Goal: Task Accomplishment & Management: Manage account settings

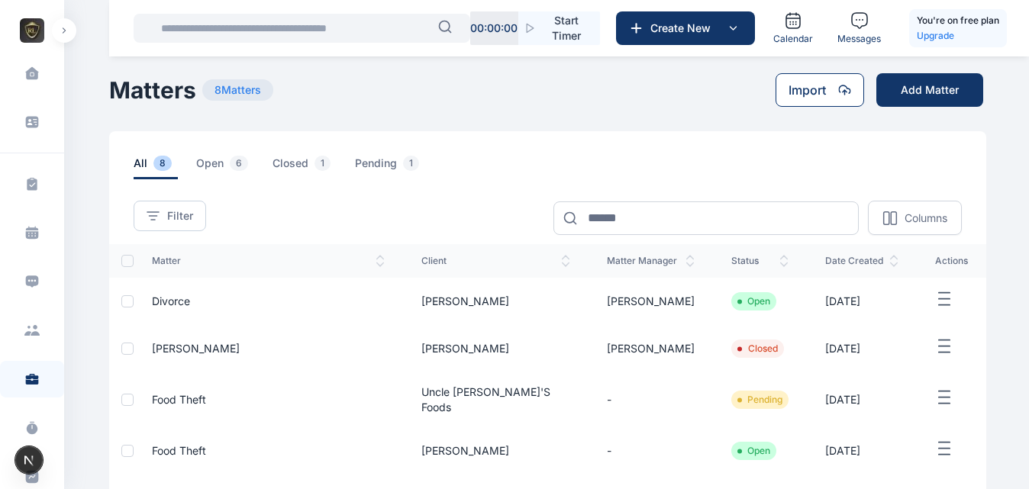
click at [831, 80] on button "Import" at bounding box center [819, 90] width 89 height 34
click at [894, 85] on button "Add Matter" at bounding box center [929, 90] width 107 height 34
click at [839, 89] on icon at bounding box center [844, 89] width 11 height 9
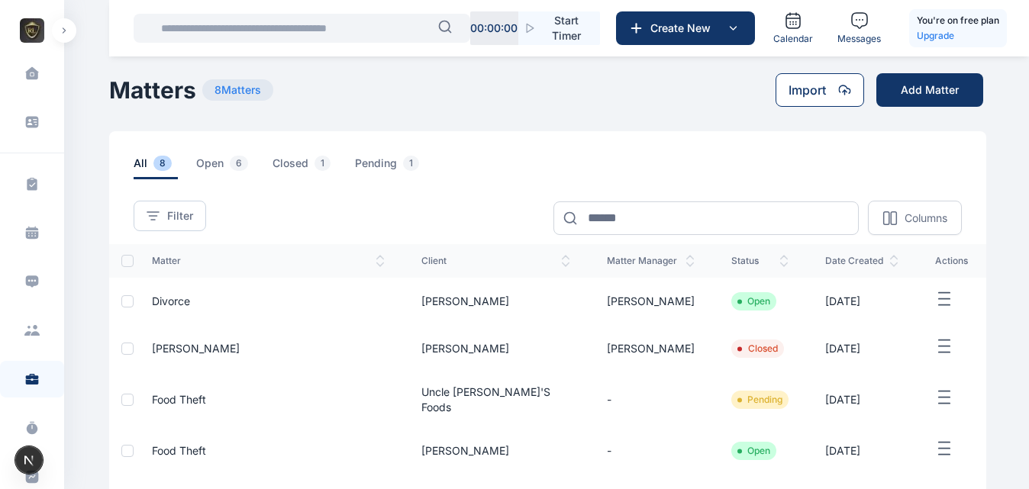
click at [839, 89] on icon at bounding box center [844, 89] width 11 height 9
click at [850, 113] on main "Anatoria Eddie ROYALE CONSULTANTS Dashboard dashboard Conflict-Check conflict c…" at bounding box center [549, 406] width 880 height 813
click at [846, 95] on icon at bounding box center [844, 90] width 13 height 12
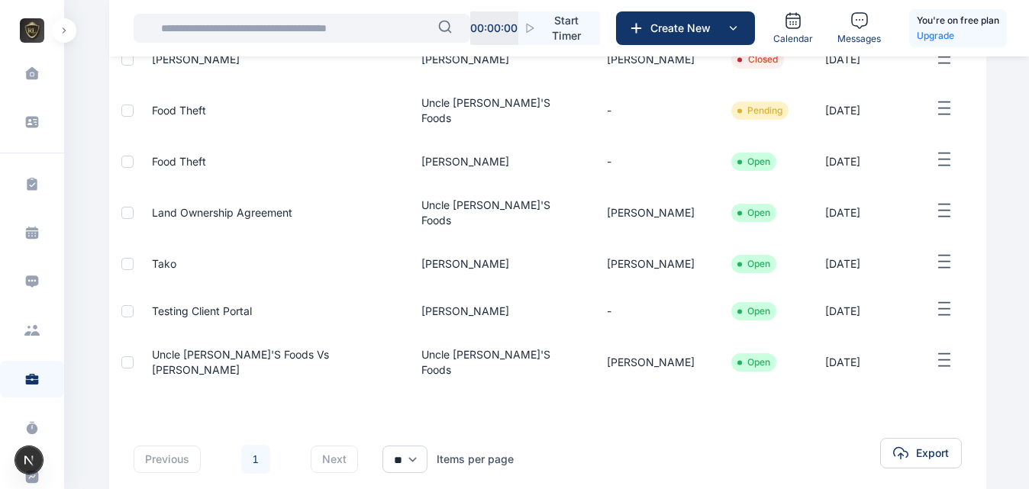
scroll to position [301, 0]
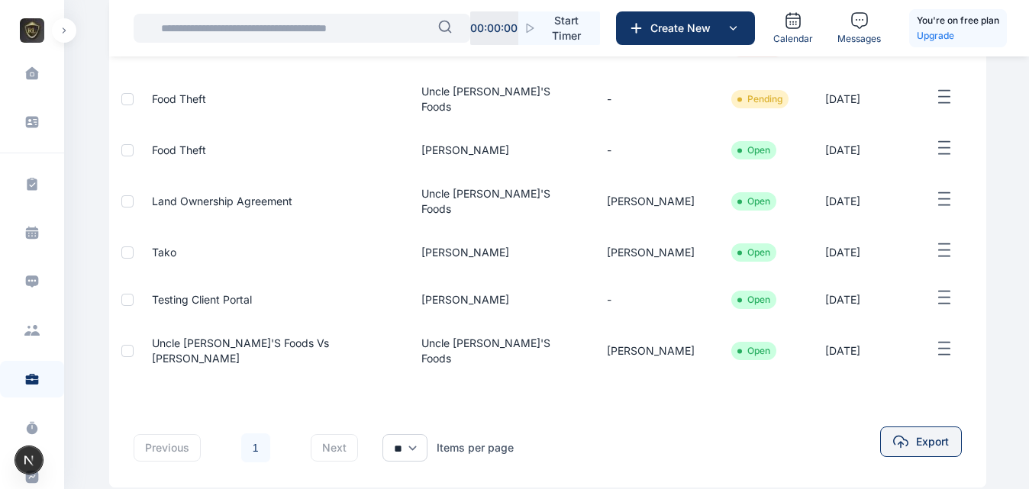
click at [933, 434] on span "Export" at bounding box center [932, 441] width 33 height 15
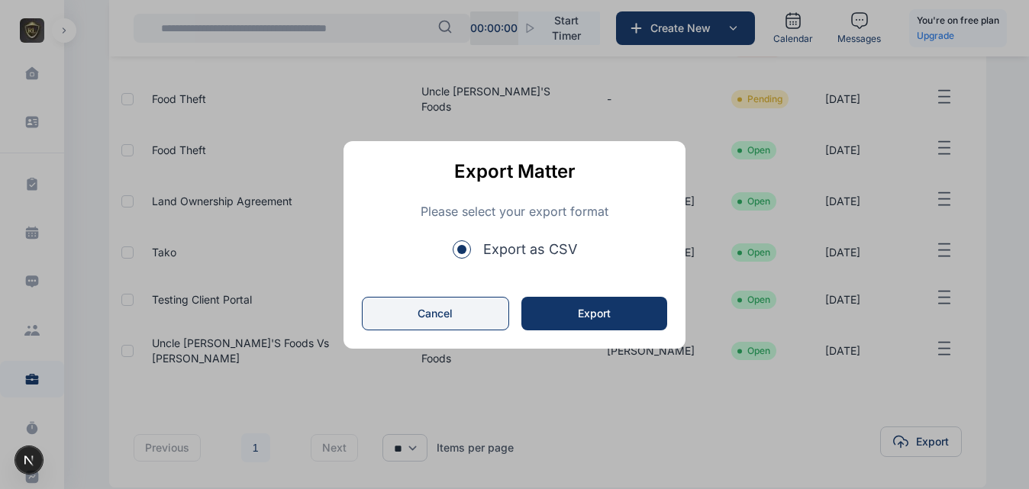
click at [473, 314] on button "Cancel" at bounding box center [435, 314] width 147 height 34
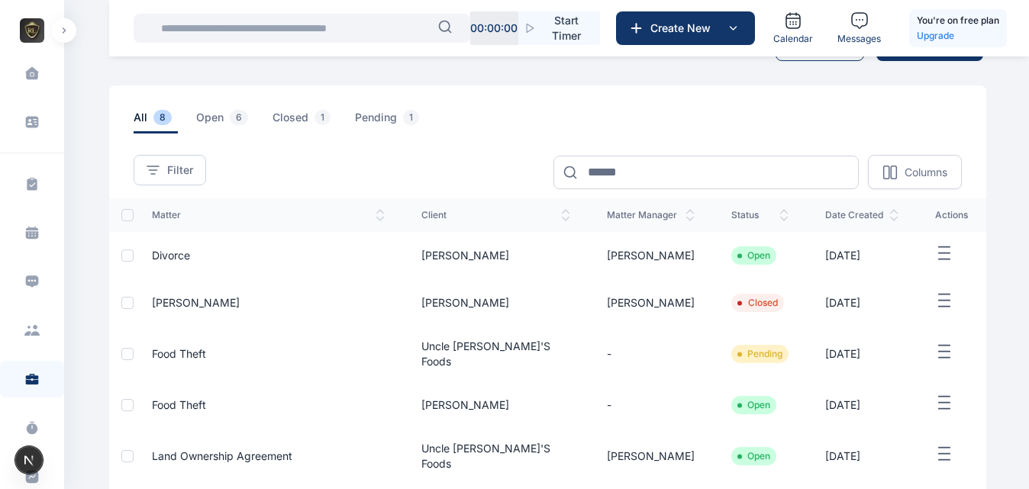
scroll to position [0, 0]
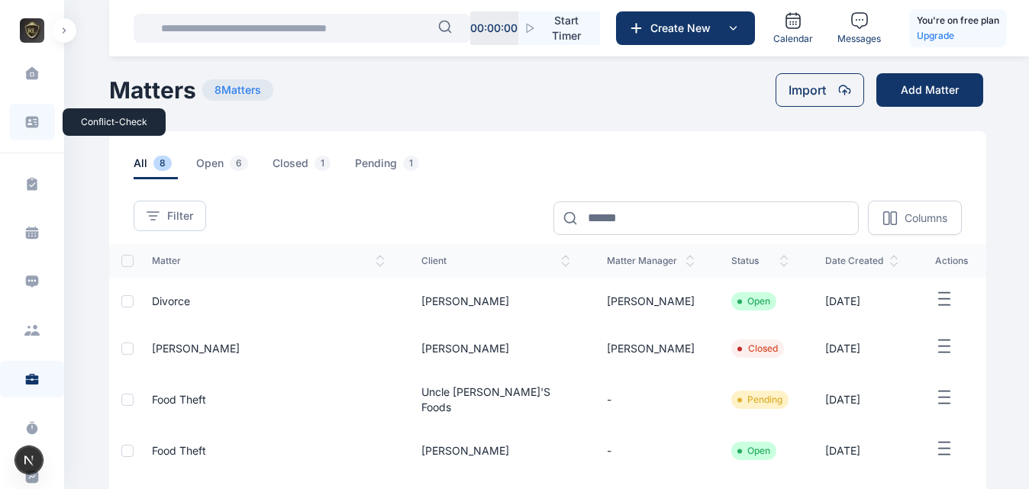
click at [34, 126] on icon at bounding box center [32, 122] width 13 height 11
click at [35, 121] on icon at bounding box center [32, 122] width 13 height 11
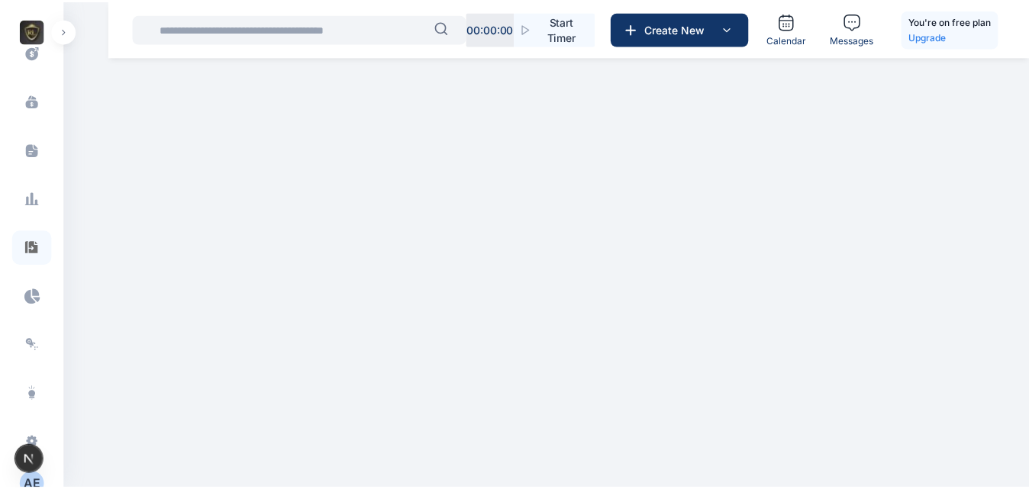
scroll to position [488, 0]
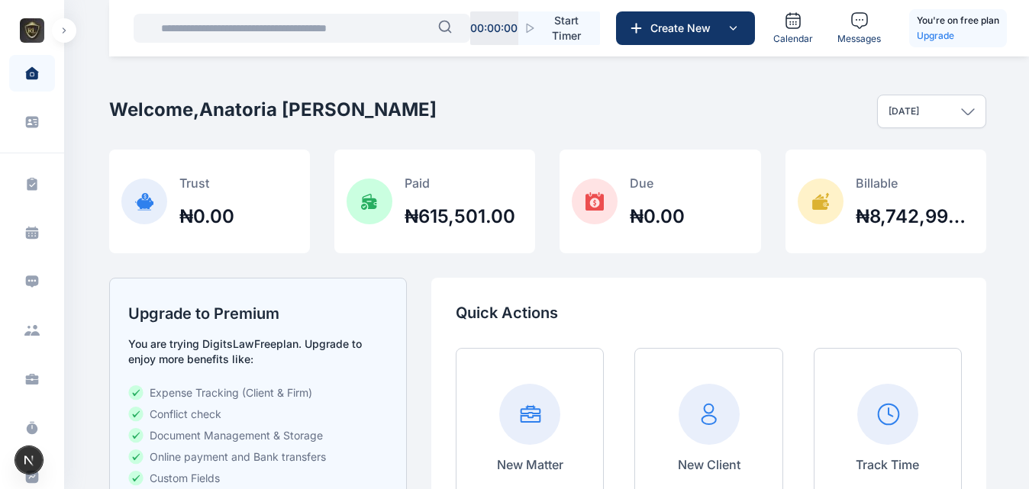
click at [73, 31] on button "button" at bounding box center [64, 30] width 24 height 24
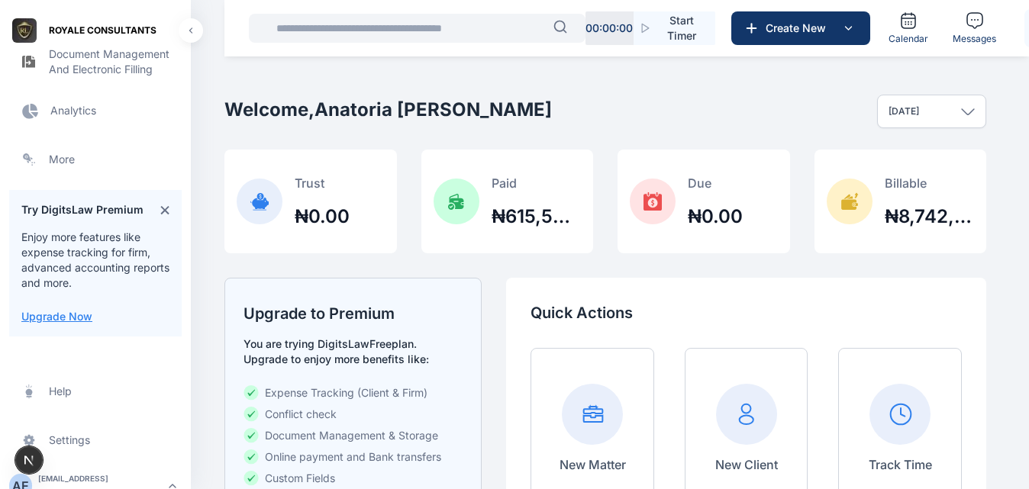
scroll to position [672, 0]
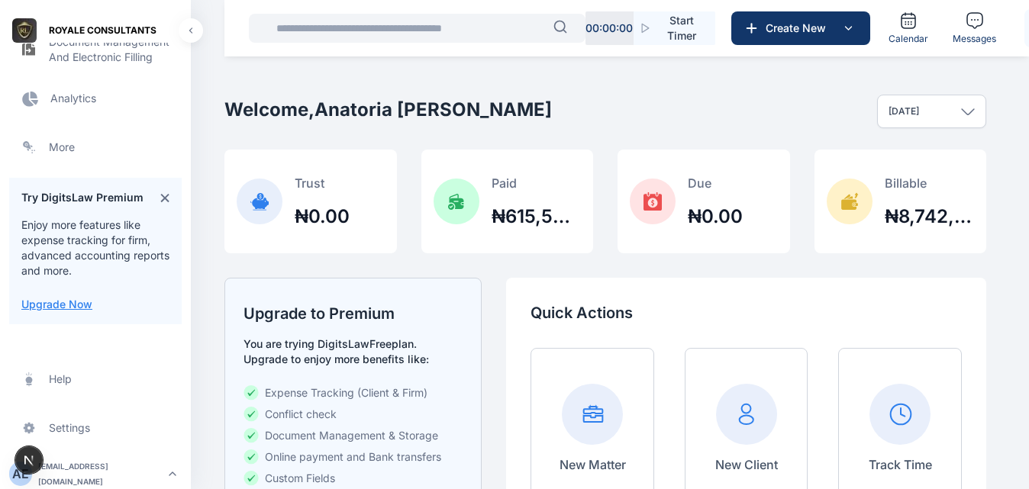
click at [69, 116] on span "Analytics Analytics Analytics" at bounding box center [95, 98] width 172 height 37
click at [75, 102] on span "Analytics Analytics Analytics" at bounding box center [95, 98] width 172 height 37
click at [155, 197] on div "Try DigitsLaw Premium" at bounding box center [95, 197] width 148 height 15
click at [163, 193] on icon at bounding box center [164, 198] width 9 height 10
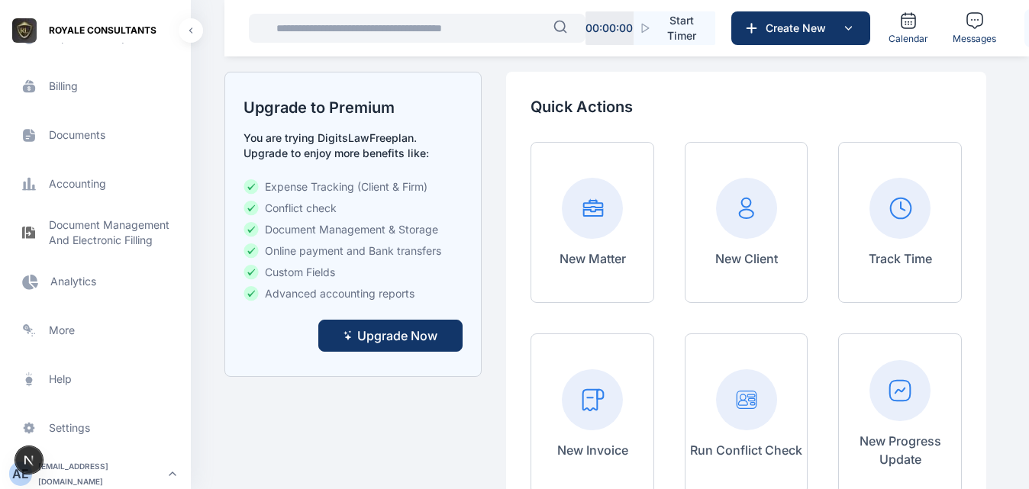
scroll to position [254, 0]
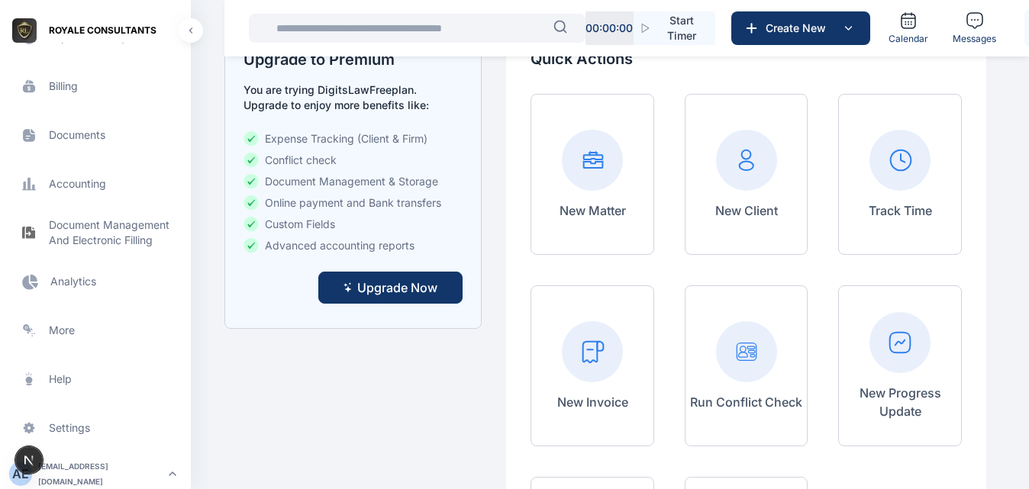
click at [88, 287] on span "Analytics Analytics Analytics" at bounding box center [95, 281] width 172 height 37
click at [85, 279] on span "Analytics Analytics Analytics" at bounding box center [95, 281] width 172 height 37
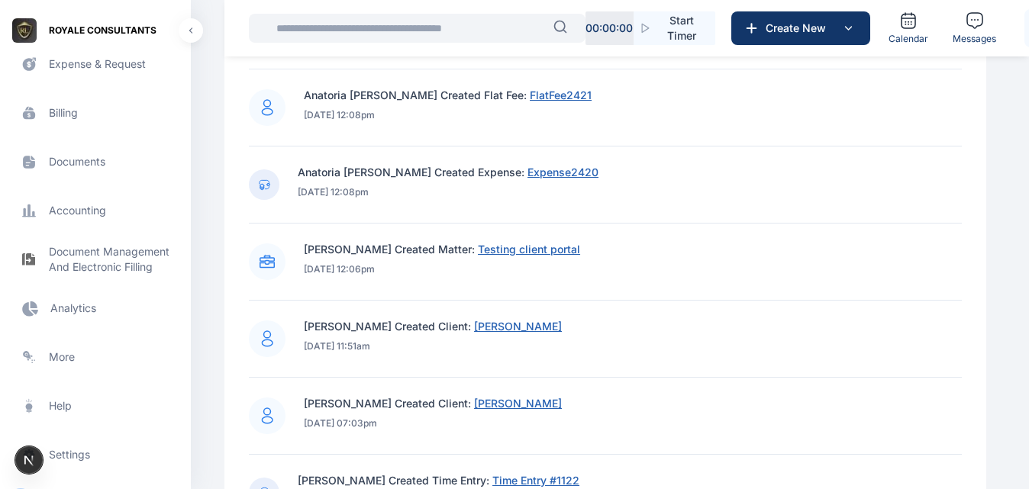
scroll to position [488, 0]
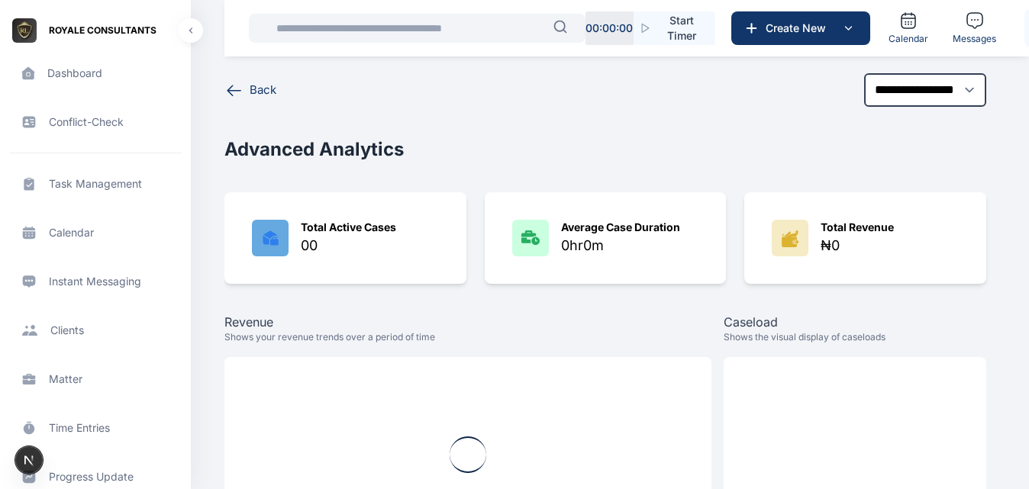
click at [74, 384] on span "Matter matter matter" at bounding box center [95, 379] width 172 height 37
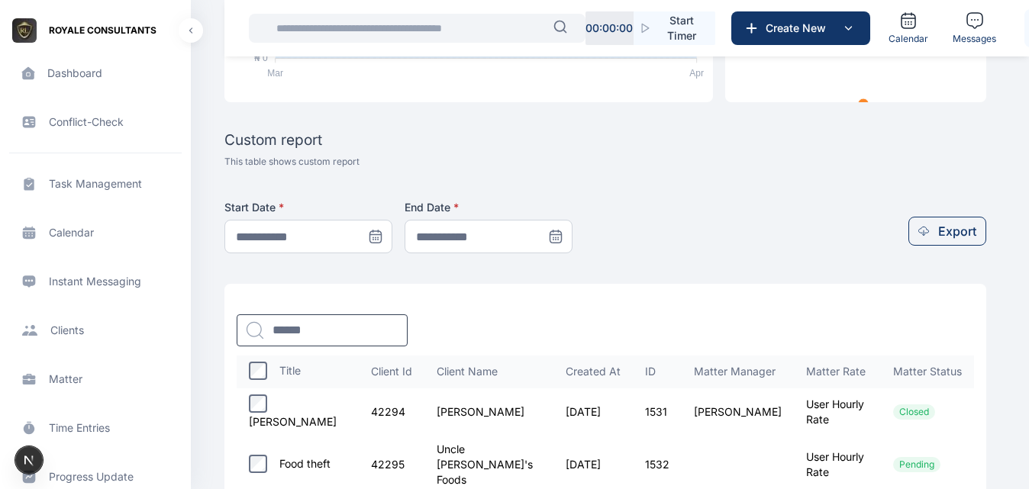
scroll to position [483, 0]
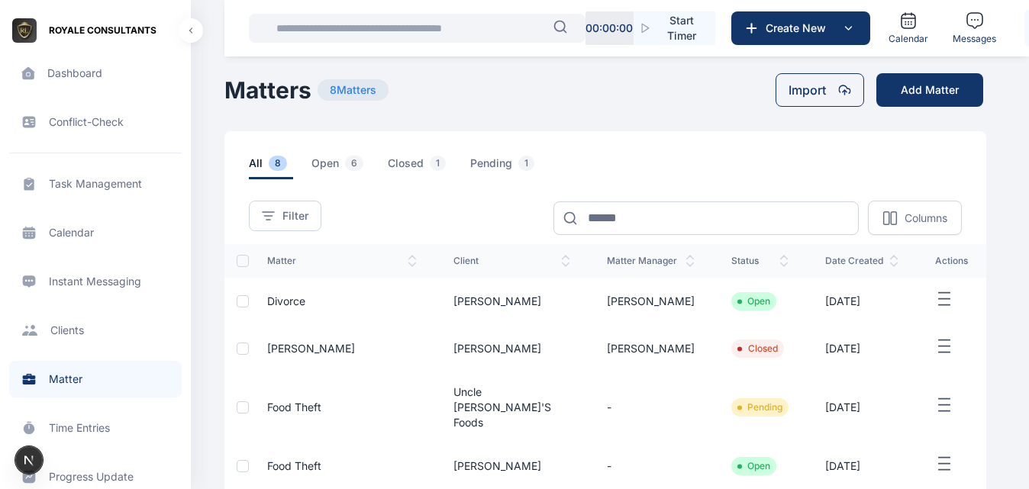
click at [946, 308] on icon "button" at bounding box center [944, 299] width 18 height 19
click at [899, 330] on div "Edit" at bounding box center [907, 317] width 101 height 34
click at [902, 314] on span "Edit" at bounding box center [903, 316] width 19 height 15
click at [914, 314] on div "Edit" at bounding box center [907, 317] width 101 height 34
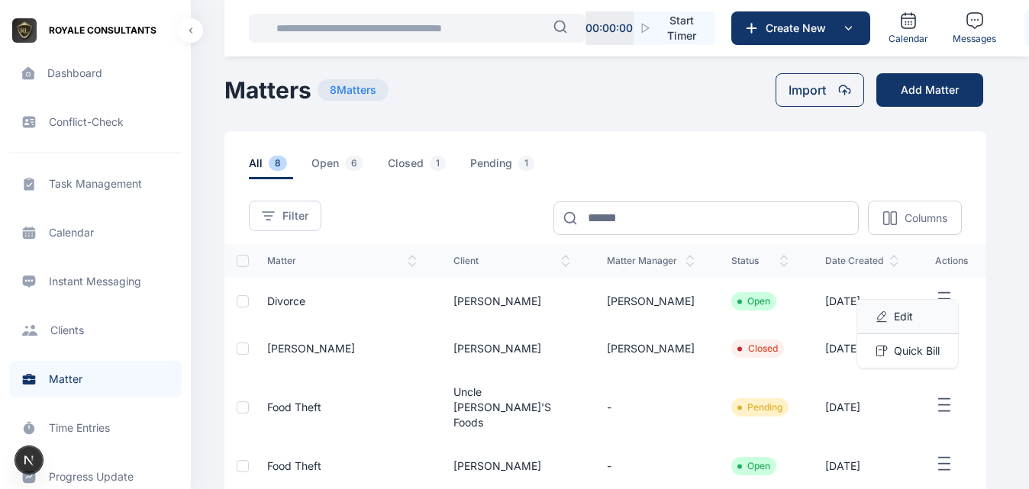
click at [914, 314] on div "Edit" at bounding box center [907, 317] width 101 height 34
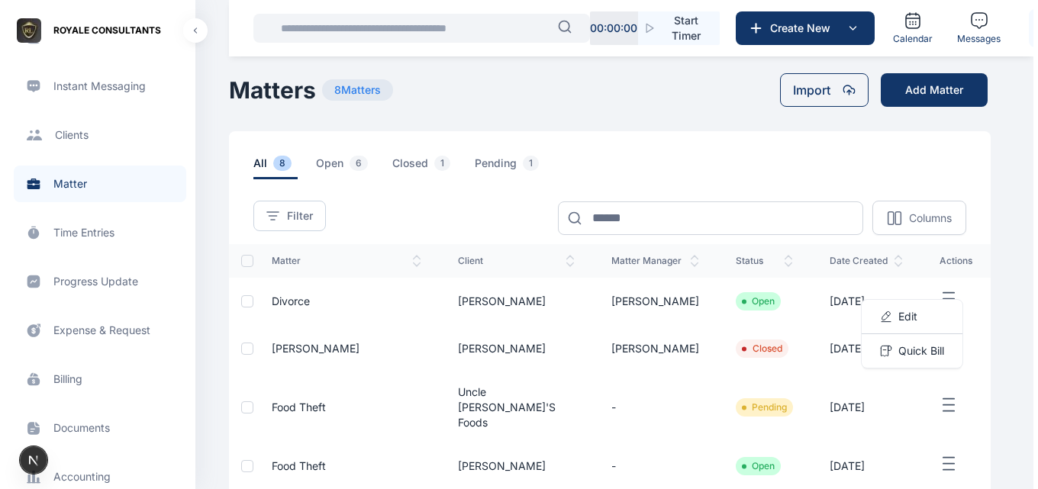
scroll to position [242, 0]
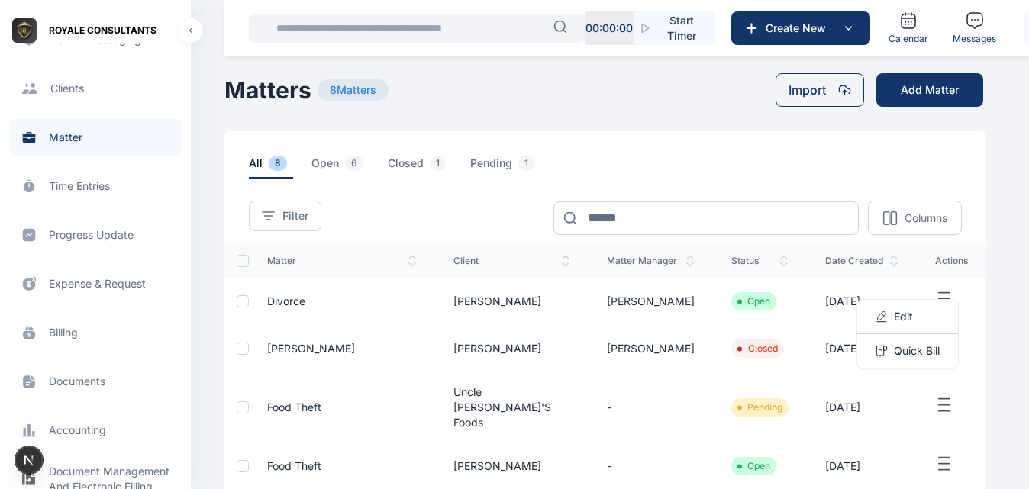
click at [90, 191] on span "Time Entries time entries time entries" at bounding box center [95, 186] width 172 height 37
click at [64, 135] on span "Matter matter matter" at bounding box center [95, 137] width 172 height 37
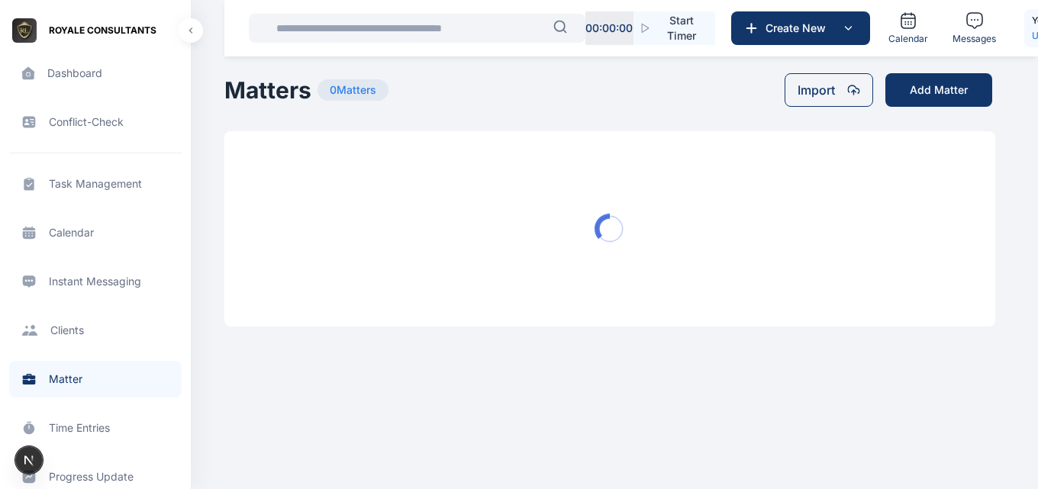
click at [84, 327] on span "Client clients clients" at bounding box center [95, 330] width 172 height 37
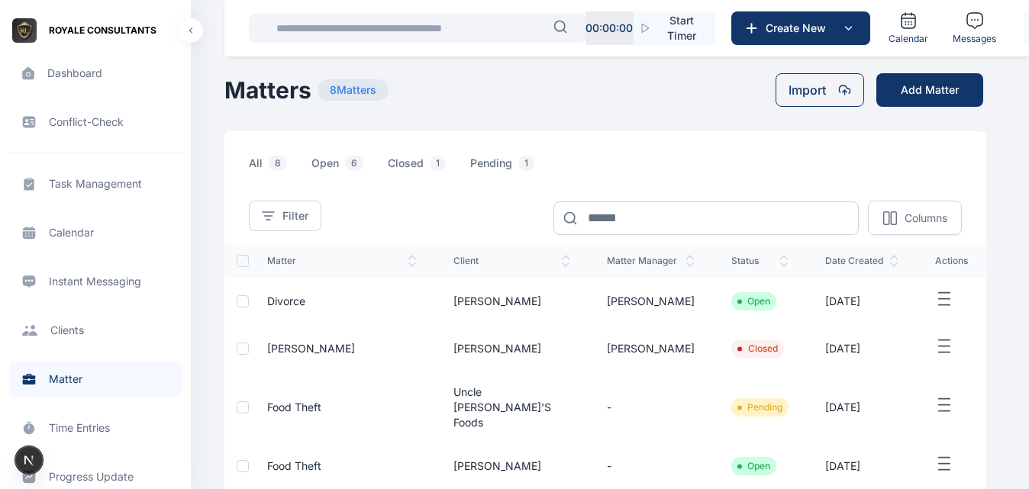
click at [73, 324] on span "Client clients clients" at bounding box center [95, 330] width 172 height 37
click at [57, 337] on span "Client clients clients" at bounding box center [95, 330] width 172 height 37
click at [65, 334] on span "Client clients clients" at bounding box center [95, 330] width 172 height 37
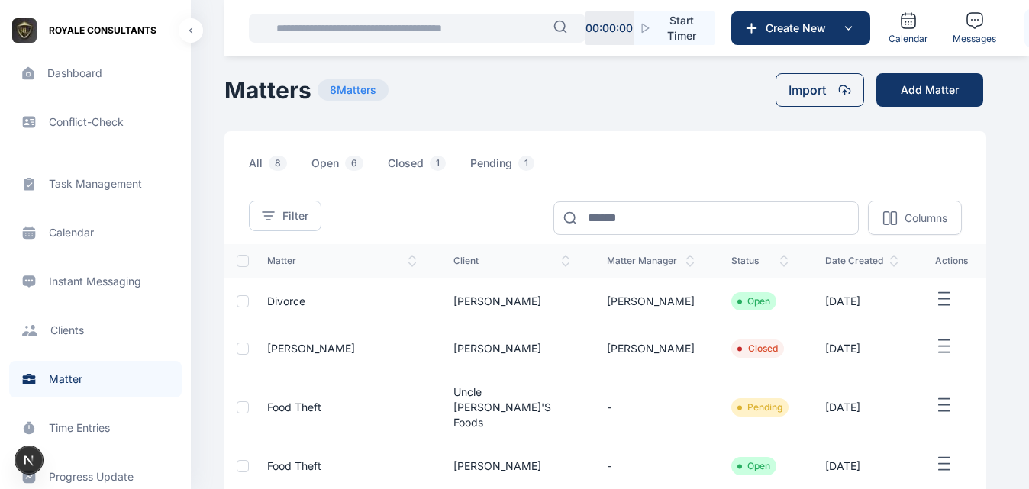
click at [65, 334] on span "Client clients clients" at bounding box center [95, 330] width 172 height 37
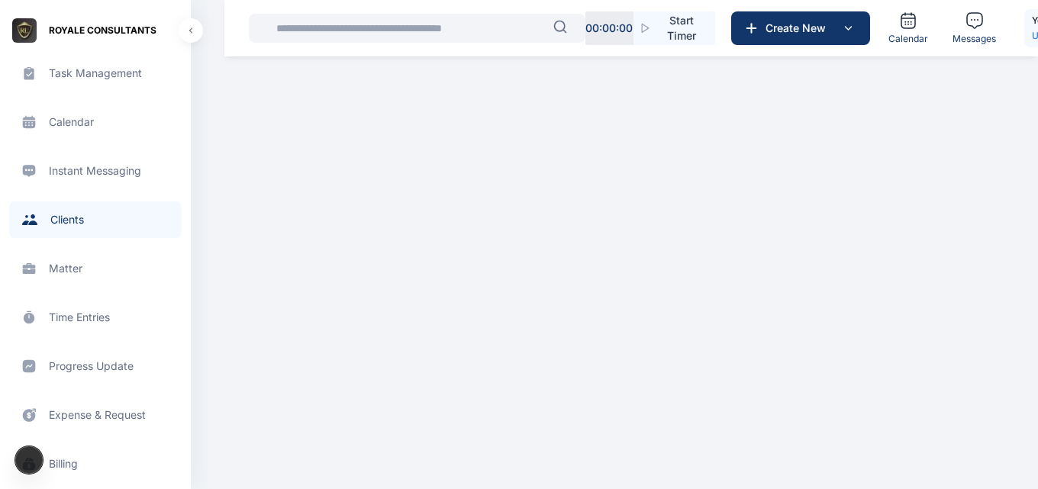
scroll to position [140, 0]
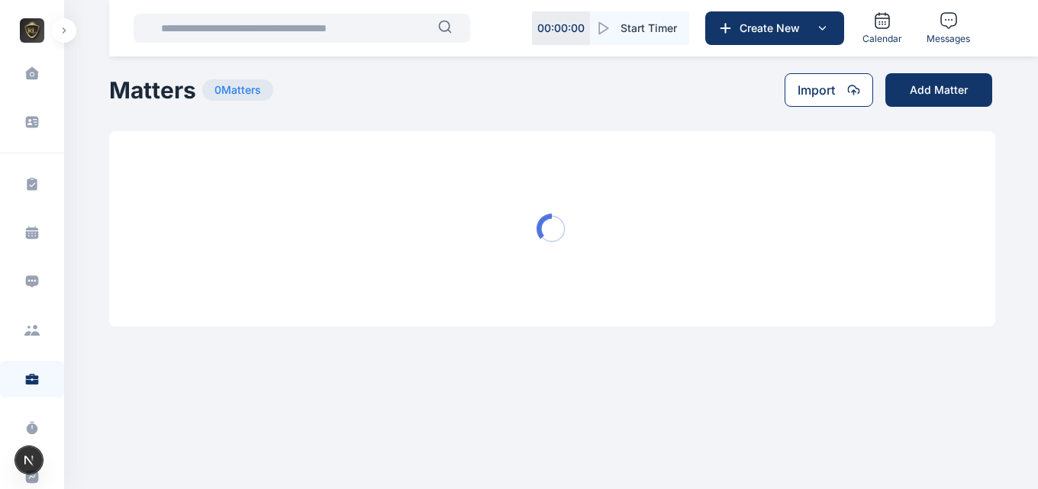
click at [851, 85] on icon at bounding box center [853, 89] width 11 height 9
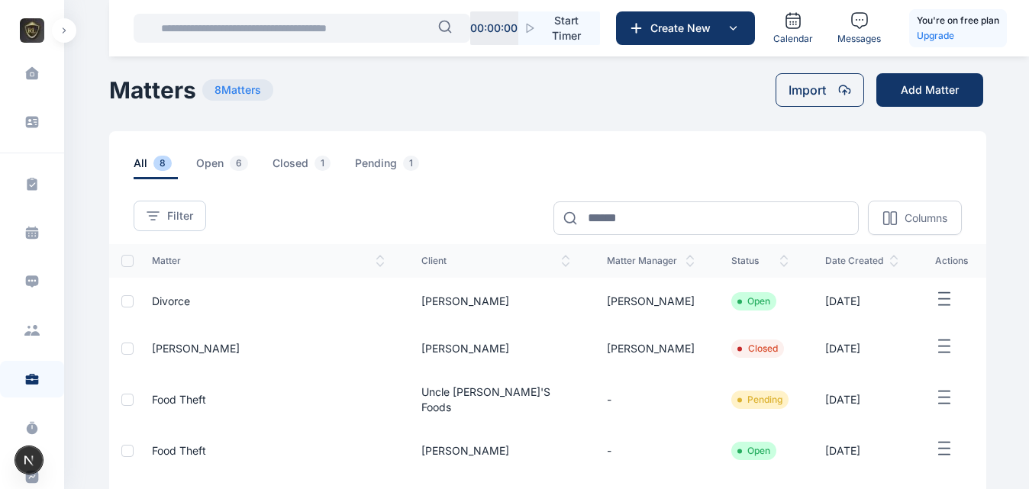
click at [935, 298] on icon "button" at bounding box center [944, 299] width 18 height 19
click at [911, 310] on span "Edit" at bounding box center [903, 316] width 19 height 15
click at [904, 314] on span "Edit" at bounding box center [903, 316] width 19 height 15
click at [891, 321] on div "Edit" at bounding box center [907, 317] width 101 height 34
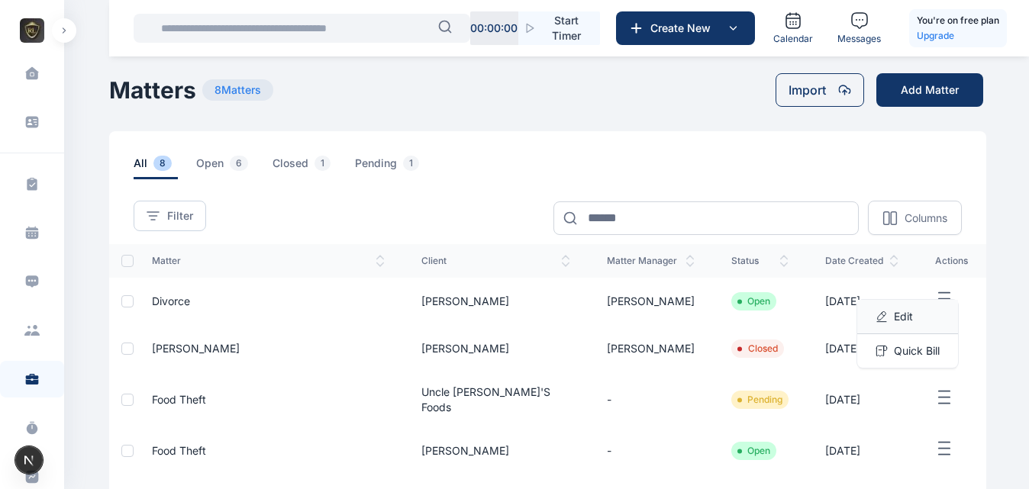
click at [891, 321] on div "Edit" at bounding box center [907, 317] width 101 height 34
click at [851, 85] on icon at bounding box center [844, 90] width 13 height 12
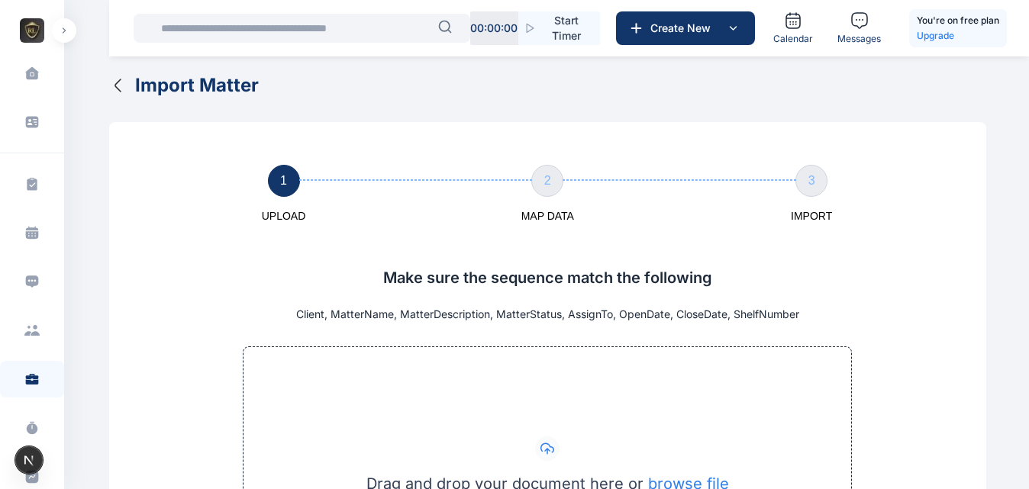
click at [120, 95] on button "Import Matter" at bounding box center [184, 85] width 150 height 24
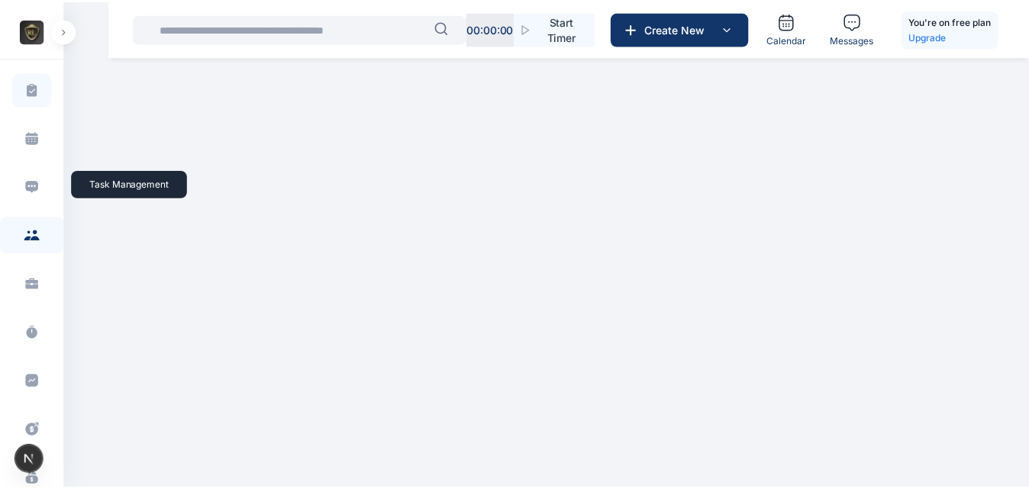
scroll to position [102, 0]
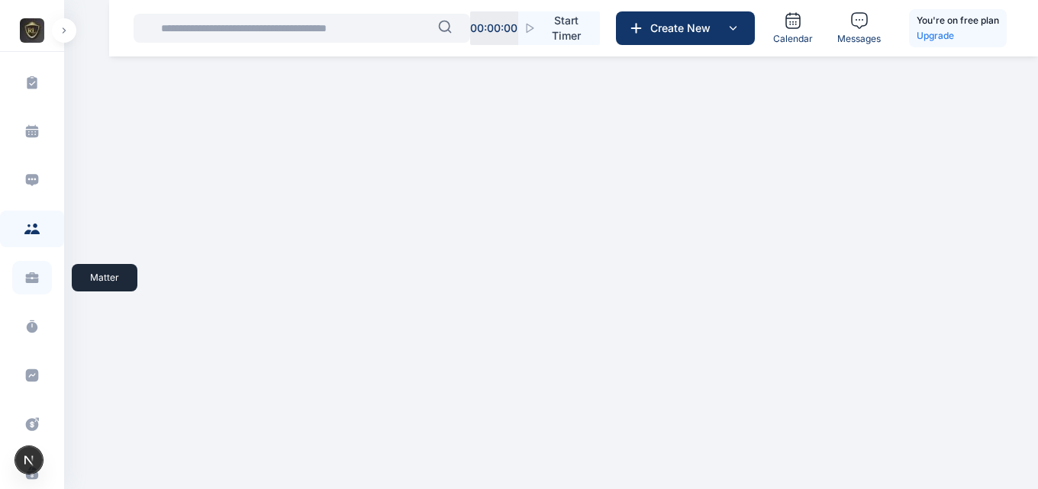
click at [29, 279] on icon at bounding box center [31, 277] width 15 height 15
